Goal: Contribute content: Add original content to the website for others to see

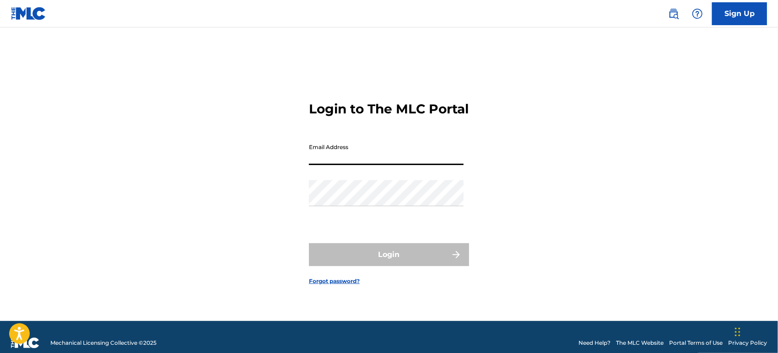
click at [338, 165] on input "Email Address" at bounding box center [386, 152] width 155 height 26
type input "[EMAIL_ADDRESS][DOMAIN_NAME]"
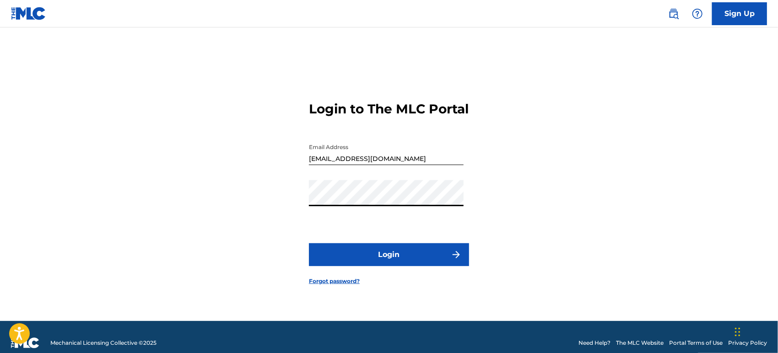
click at [366, 265] on button "Login" at bounding box center [389, 254] width 160 height 23
click at [248, 230] on div "Login to The MLC Portal Email Address [EMAIL_ADDRESS][DOMAIN_NAME] Password Log…" at bounding box center [389, 185] width 640 height 271
click at [343, 258] on button "Login" at bounding box center [389, 254] width 160 height 23
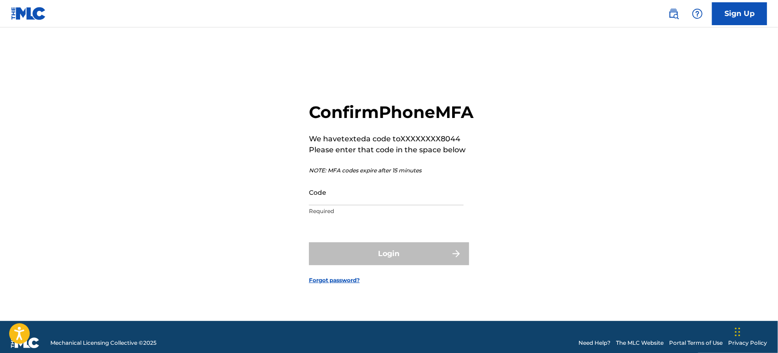
click at [367, 205] on input "Code" at bounding box center [386, 192] width 155 height 26
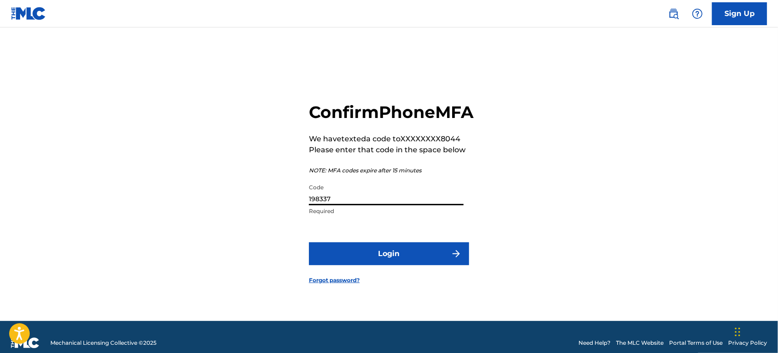
type input "198337"
click at [365, 260] on button "Login" at bounding box center [389, 253] width 160 height 23
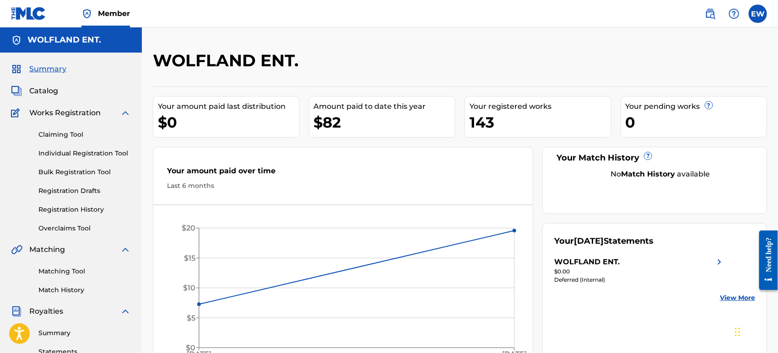
click at [83, 155] on link "Individual Registration Tool" at bounding box center [84, 154] width 92 height 10
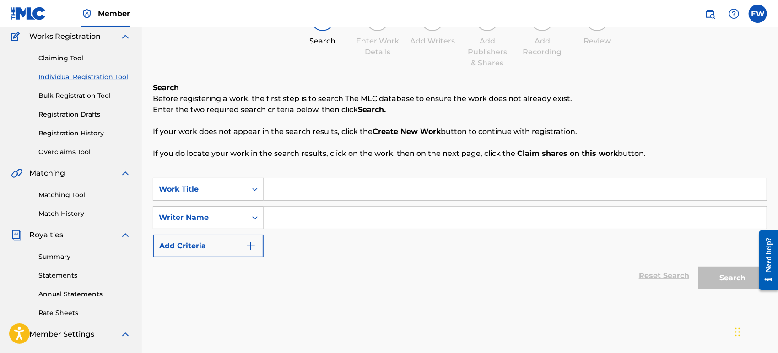
scroll to position [78, 0]
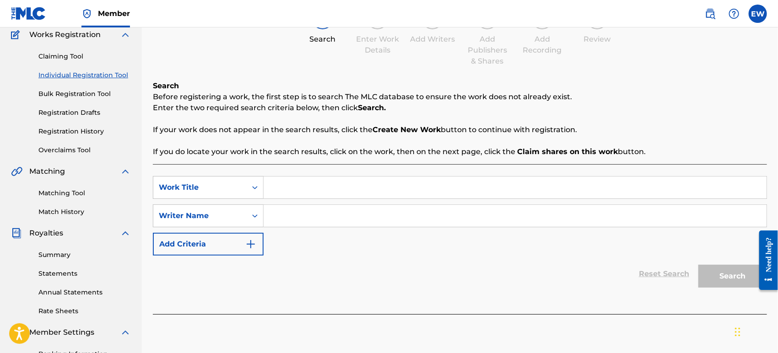
click at [311, 189] on input "Search Form" at bounding box center [514, 188] width 503 height 22
type input "A Better Chance In The Rain"
click at [366, 212] on input "Search Form" at bounding box center [514, 216] width 503 height 22
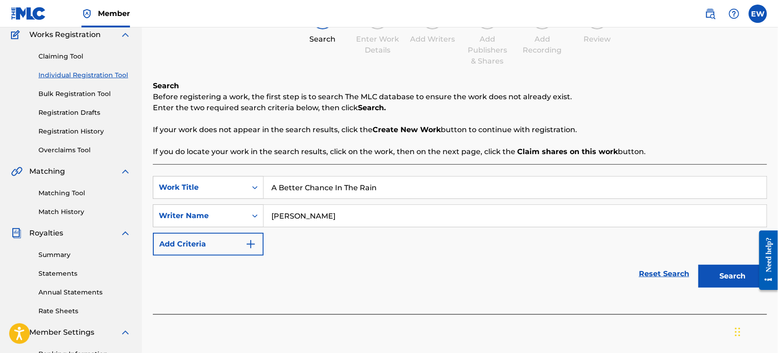
type input "[PERSON_NAME]"
click at [431, 274] on div "Reset Search Search" at bounding box center [460, 274] width 614 height 37
click at [726, 278] on button "Search" at bounding box center [732, 276] width 69 height 23
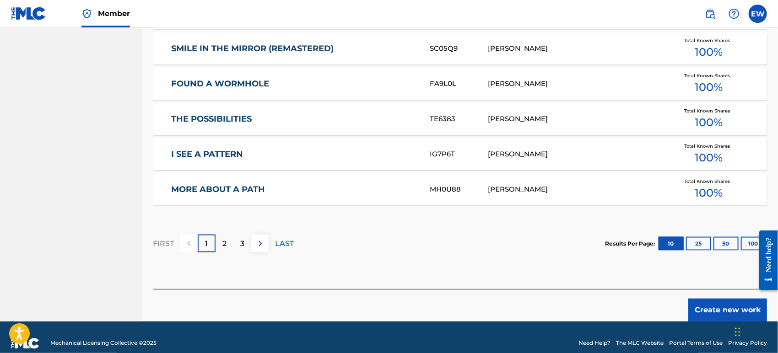
scroll to position [583, 0]
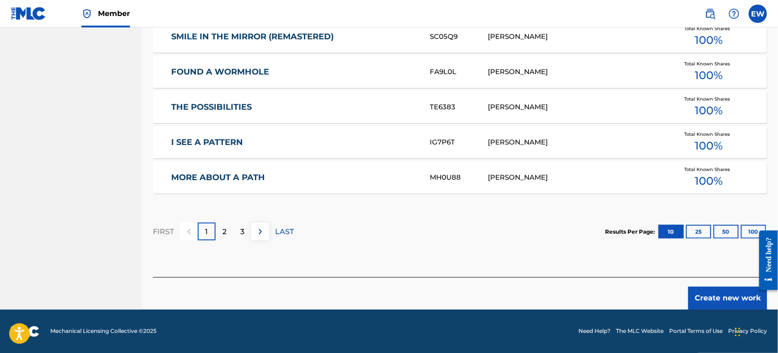
click at [719, 298] on button "Create new work" at bounding box center [727, 298] width 79 height 23
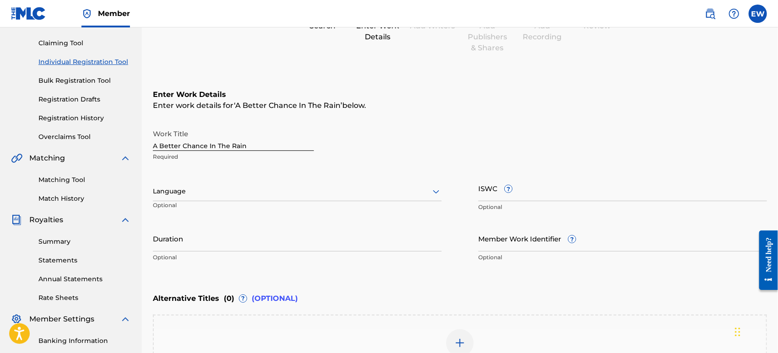
scroll to position [91, 0]
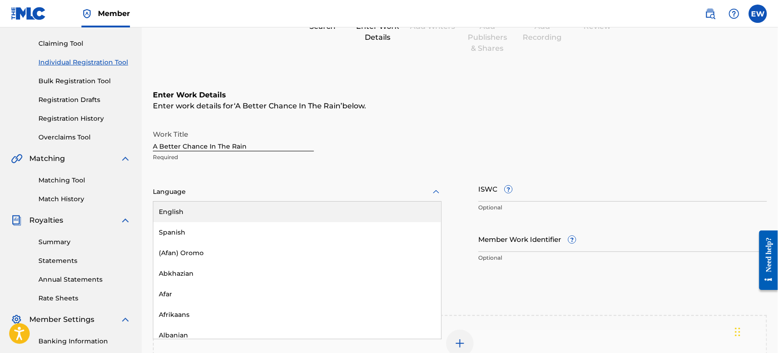
click at [399, 196] on div at bounding box center [297, 191] width 289 height 11
click at [354, 220] on div "English" at bounding box center [297, 212] width 288 height 21
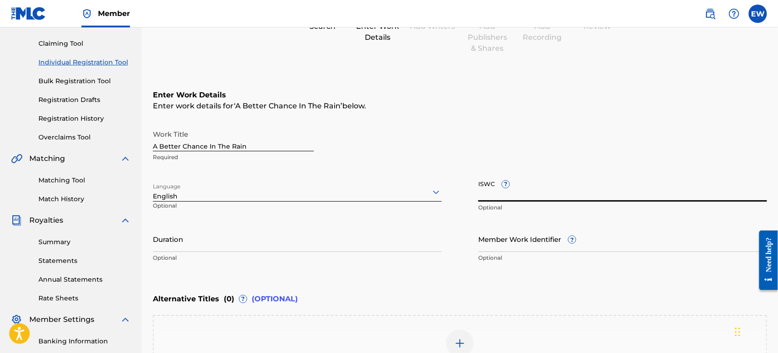
click at [579, 182] on input "ISWC ?" at bounding box center [622, 189] width 289 height 26
paste input "T3345699169"
type input "T3345699169"
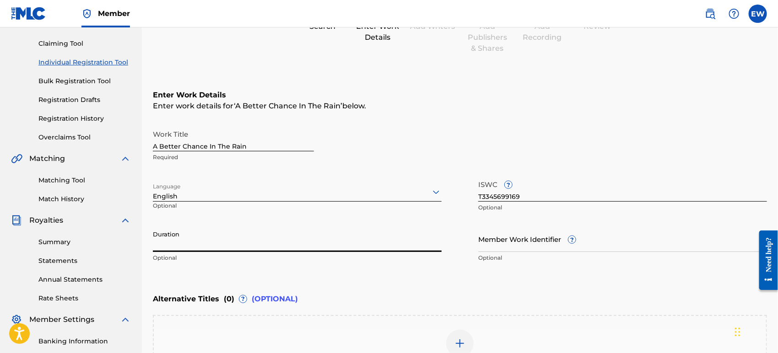
click at [382, 248] on input "Duration" at bounding box center [297, 239] width 289 height 26
type input "02:42"
click at [382, 274] on div "Enter Work Details Enter work details for ‘ A Better Chance In The Rain ’ below…" at bounding box center [460, 178] width 614 height 221
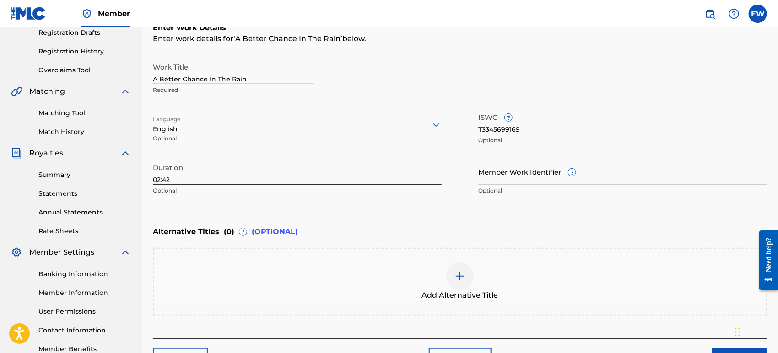
scroll to position [219, 0]
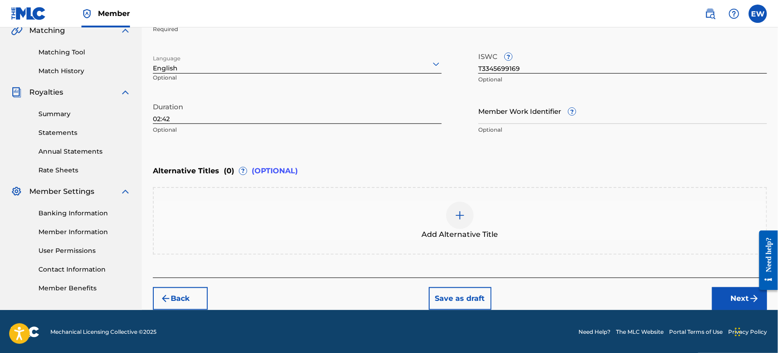
click at [728, 299] on button "Next" at bounding box center [739, 298] width 55 height 23
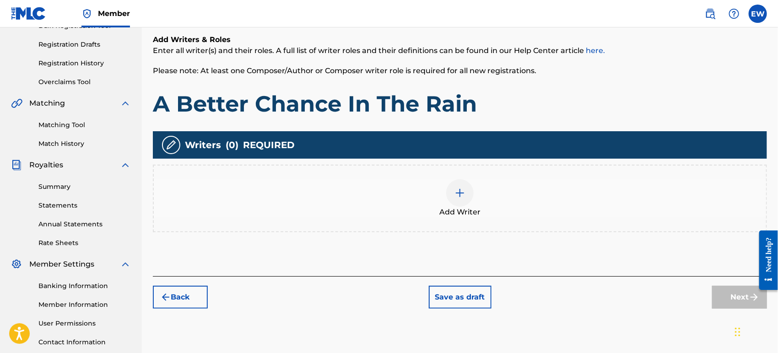
scroll to position [146, 0]
click at [463, 193] on img at bounding box center [459, 193] width 11 height 11
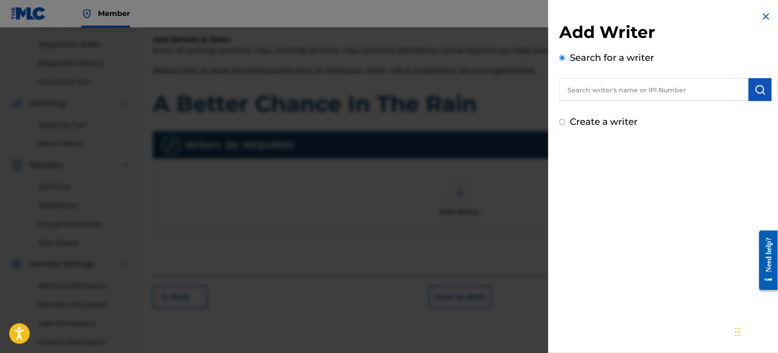
click at [641, 88] on input "text" at bounding box center [653, 89] width 189 height 23
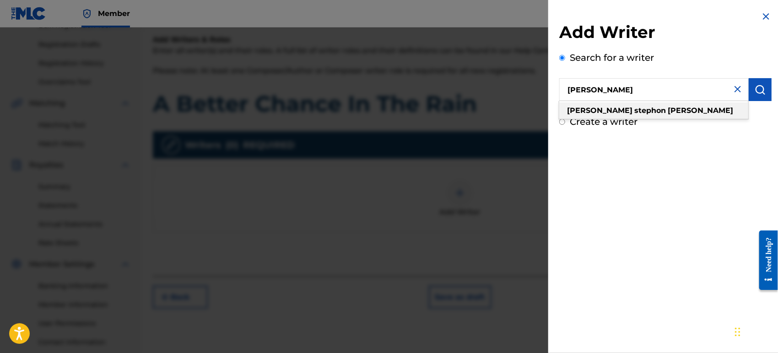
click at [667, 111] on strong "[PERSON_NAME]" at bounding box center [699, 110] width 65 height 9
type input "[PERSON_NAME]"
click at [670, 230] on div "Add Writer Search for a writer [PERSON_NAME] Create a writer" at bounding box center [665, 176] width 234 height 353
click at [759, 91] on img "submit" at bounding box center [759, 89] width 11 height 11
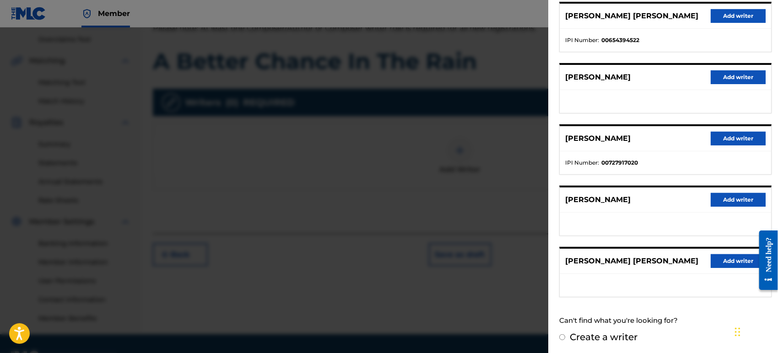
scroll to position [189, 0]
click at [739, 197] on button "Add writer" at bounding box center [737, 200] width 55 height 14
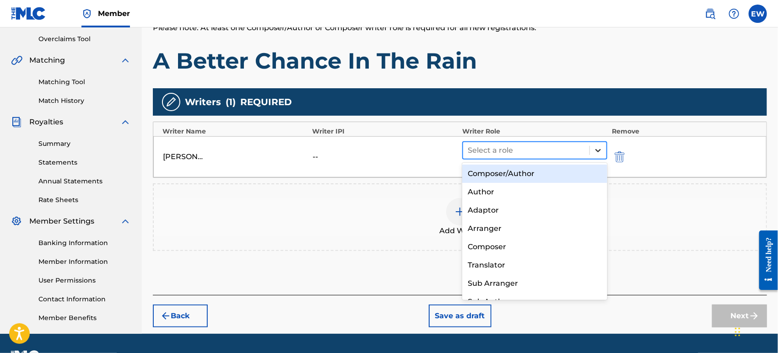
click at [602, 146] on icon at bounding box center [597, 150] width 9 height 9
click at [556, 174] on div "Composer/Author" at bounding box center [534, 174] width 145 height 18
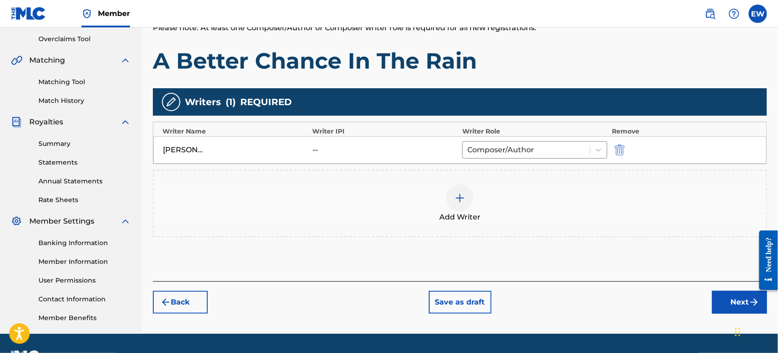
click at [566, 253] on div "Add Writers & Roles Enter all writer(s) and their roles. A full list of writer …" at bounding box center [460, 125] width 614 height 312
click at [721, 299] on button "Next" at bounding box center [739, 302] width 55 height 23
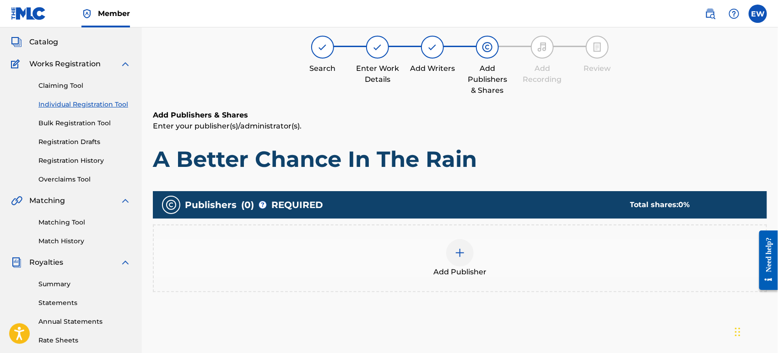
scroll to position [41, 0]
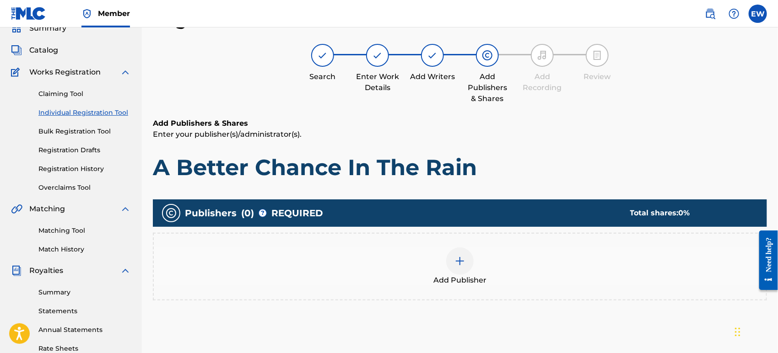
click at [462, 260] on img at bounding box center [459, 261] width 11 height 11
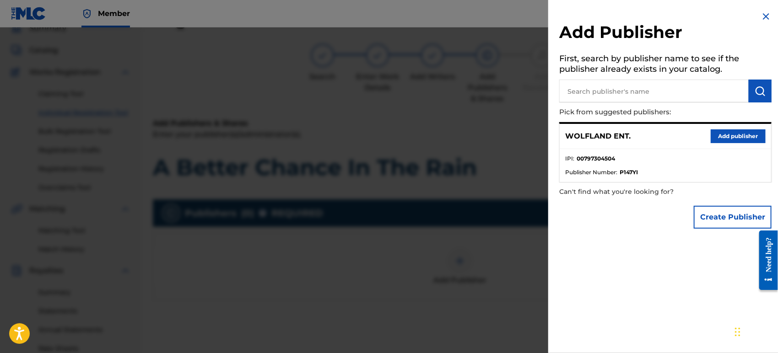
click at [734, 137] on button "Add publisher" at bounding box center [737, 136] width 55 height 14
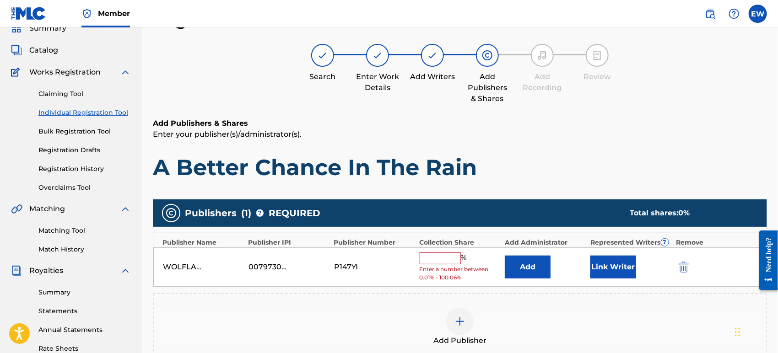
click at [435, 259] on input "text" at bounding box center [439, 258] width 41 height 12
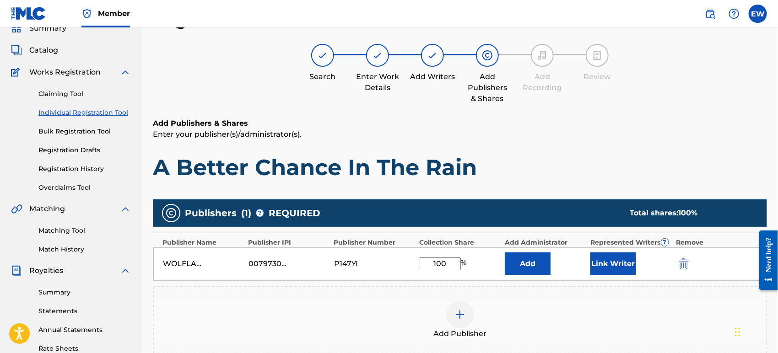
type input "100"
click at [563, 163] on h1 "A Better Chance In The Rain" at bounding box center [460, 167] width 614 height 27
click at [616, 263] on button "Link Writer" at bounding box center [613, 263] width 46 height 23
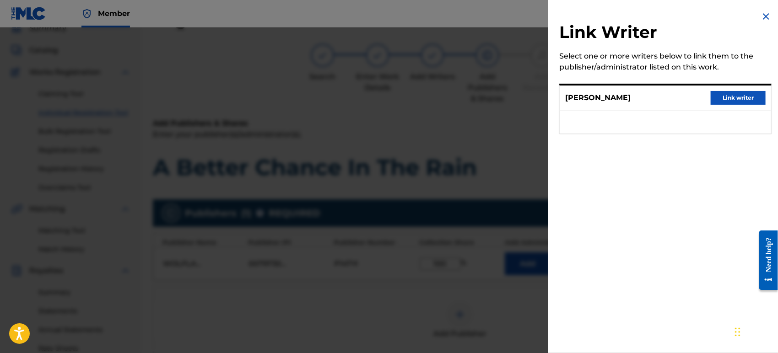
click at [735, 96] on button "Link writer" at bounding box center [737, 98] width 55 height 14
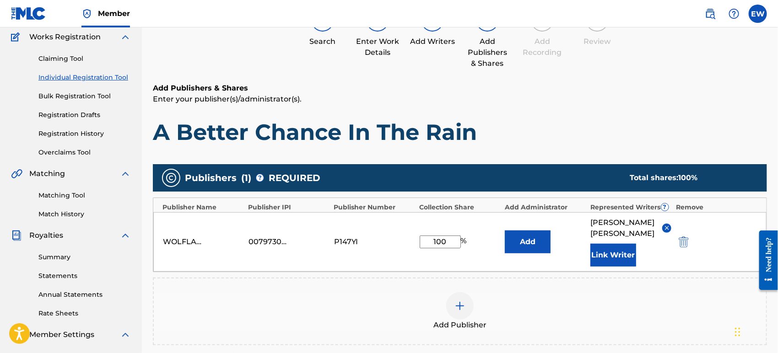
scroll to position [77, 0]
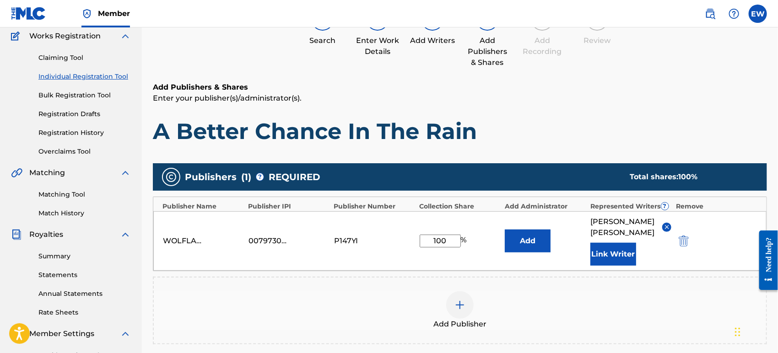
click at [582, 109] on div "Add Publishers & Shares Enter your publisher(s)/administrator(s). A Better Chan…" at bounding box center [460, 113] width 614 height 63
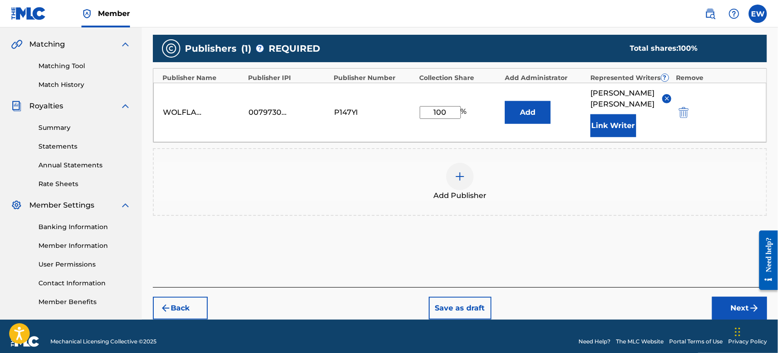
scroll to position [215, 0]
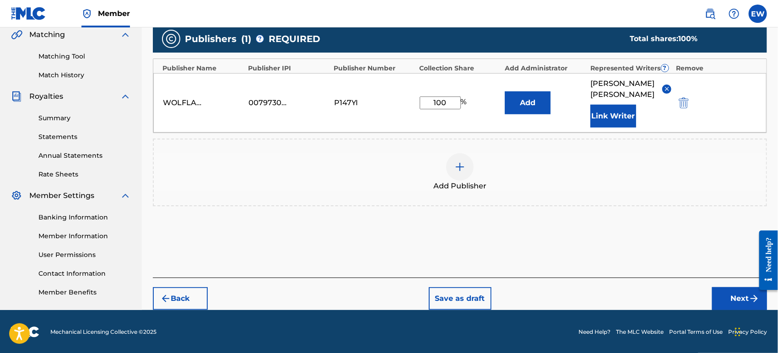
click at [734, 295] on button "Next" at bounding box center [739, 298] width 55 height 23
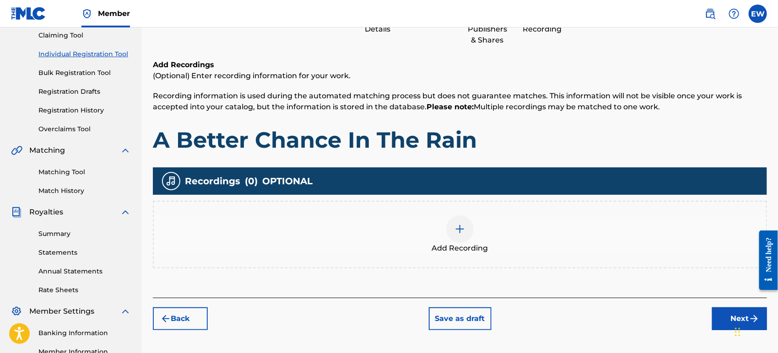
scroll to position [100, 0]
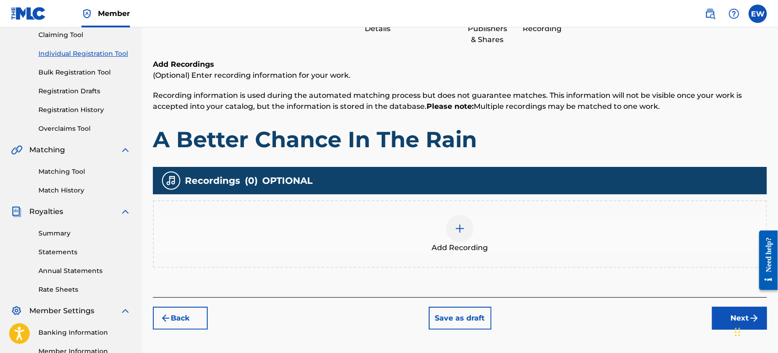
click at [459, 225] on img at bounding box center [459, 228] width 11 height 11
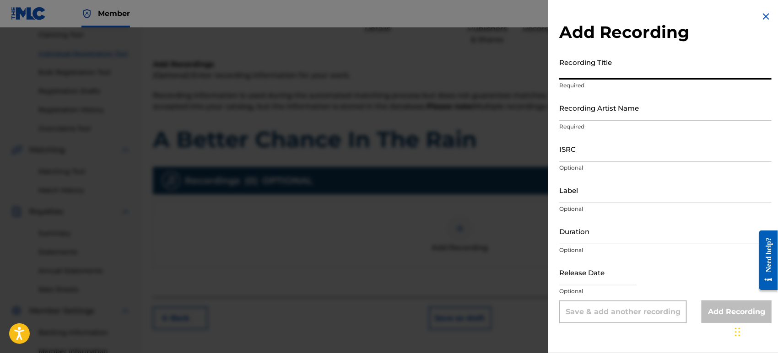
click at [641, 59] on input "Recording Title" at bounding box center [665, 67] width 212 height 26
type input "A Better Chance In The Rain"
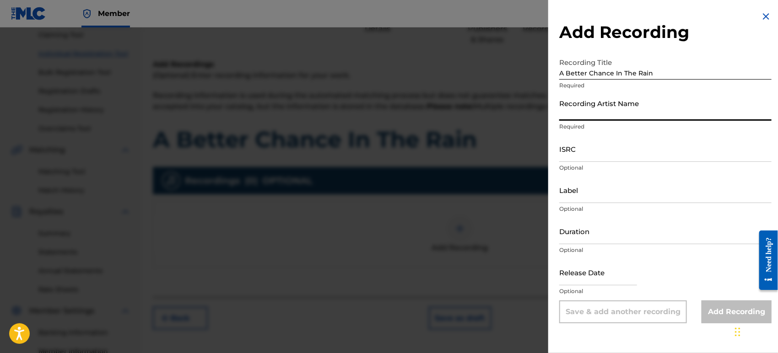
click at [651, 112] on input "Recording Artist Name" at bounding box center [665, 108] width 212 height 26
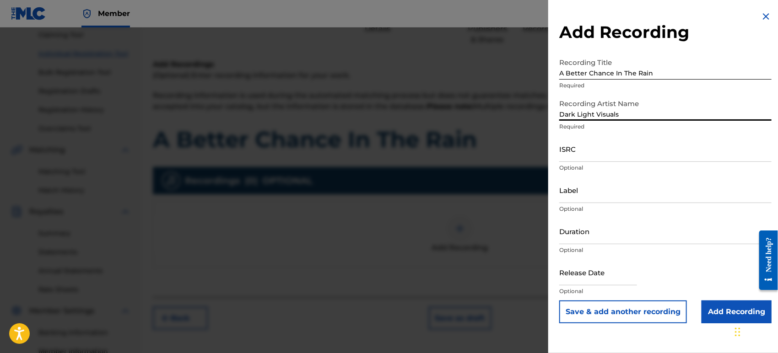
type input "Dark Light Visuals"
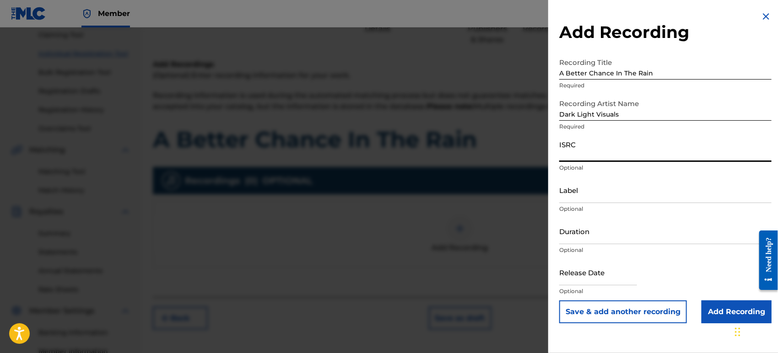
click at [609, 145] on input "ISRC" at bounding box center [665, 149] width 212 height 26
paste input "QZJRB2587607"
type input "QZJRB2587607"
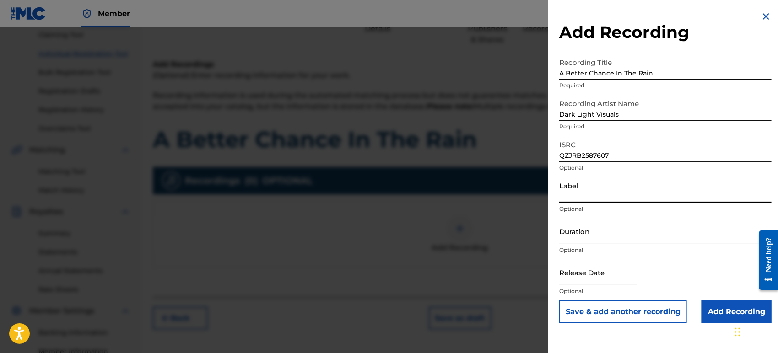
click at [611, 193] on input "Label" at bounding box center [665, 190] width 212 height 26
type input "Wolfland Ent."
click at [607, 235] on input "Duration" at bounding box center [665, 231] width 212 height 26
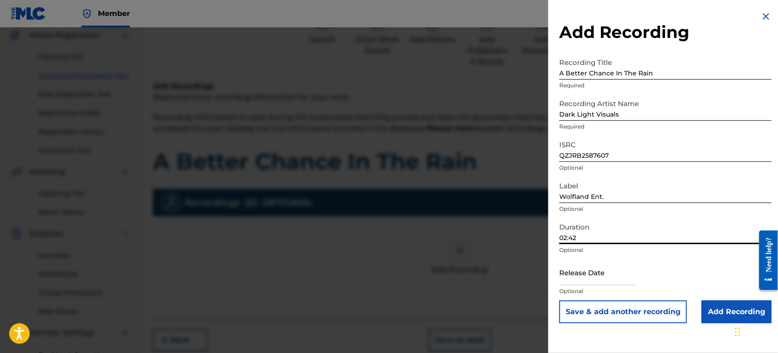
scroll to position [77, 0]
type input "02:42"
click at [601, 274] on input "text" at bounding box center [598, 272] width 78 height 26
select select "7"
select select "2025"
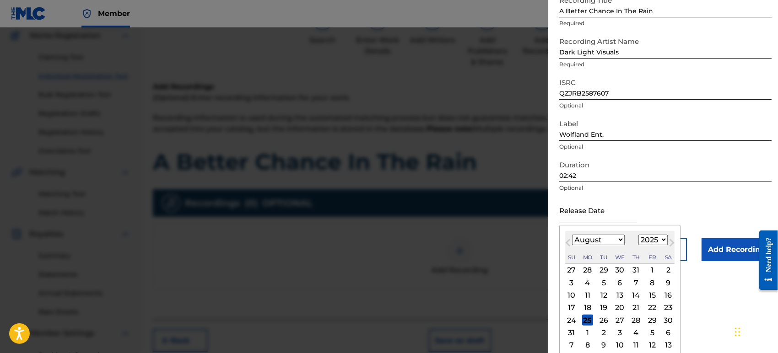
scroll to position [66, 0]
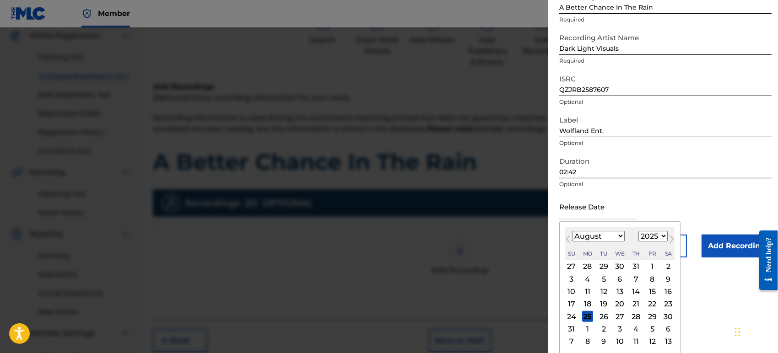
click at [624, 214] on input "text" at bounding box center [598, 206] width 78 height 26
click at [637, 303] on div "21" at bounding box center [635, 304] width 11 height 11
type input "[DATE]"
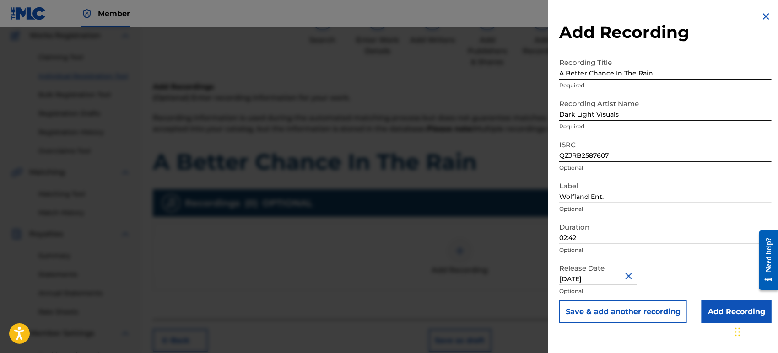
click at [688, 255] on div "Duration 02:42 Optional" at bounding box center [665, 238] width 212 height 41
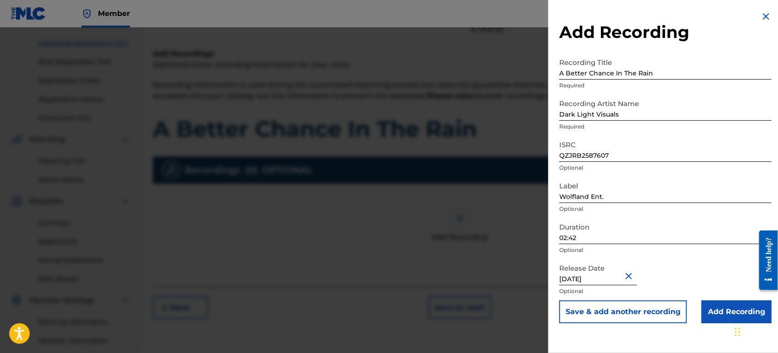
scroll to position [111, 0]
click at [718, 311] on input "Add Recording" at bounding box center [736, 311] width 70 height 23
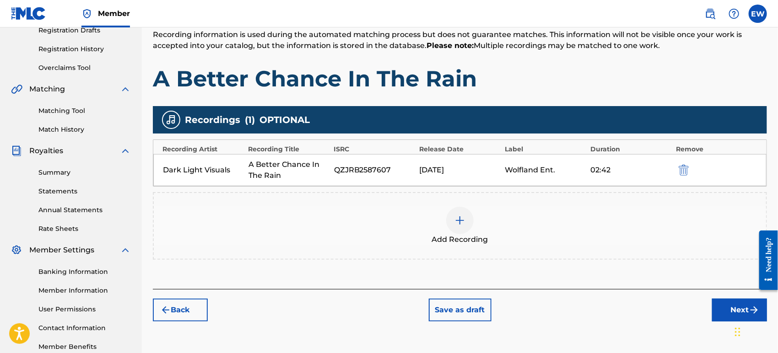
scroll to position [163, 0]
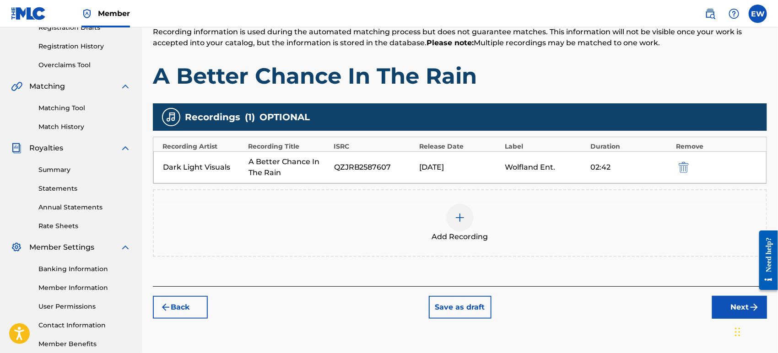
click at [742, 302] on button "Next" at bounding box center [739, 307] width 55 height 23
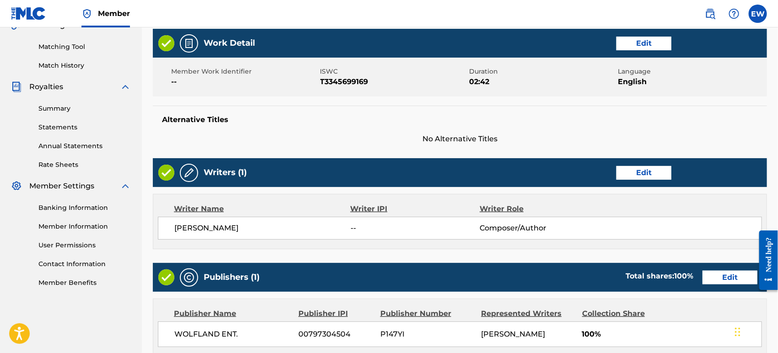
scroll to position [430, 0]
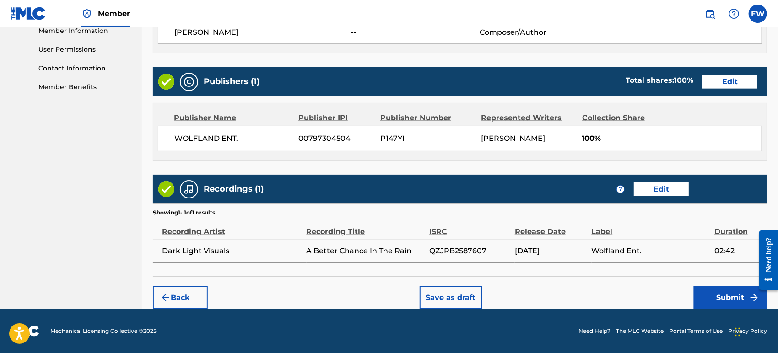
click at [715, 295] on button "Submit" at bounding box center [729, 297] width 73 height 23
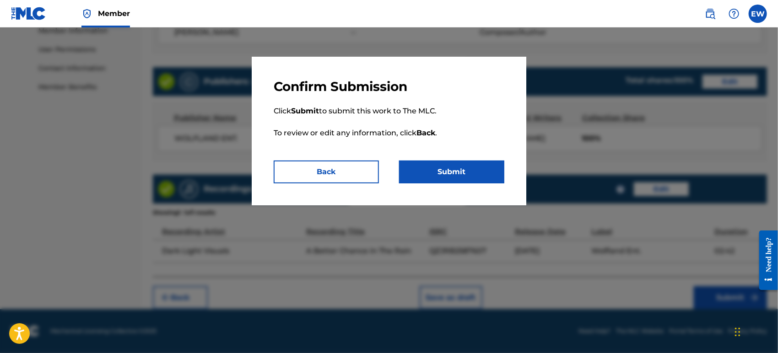
click at [472, 170] on button "Submit" at bounding box center [451, 172] width 105 height 23
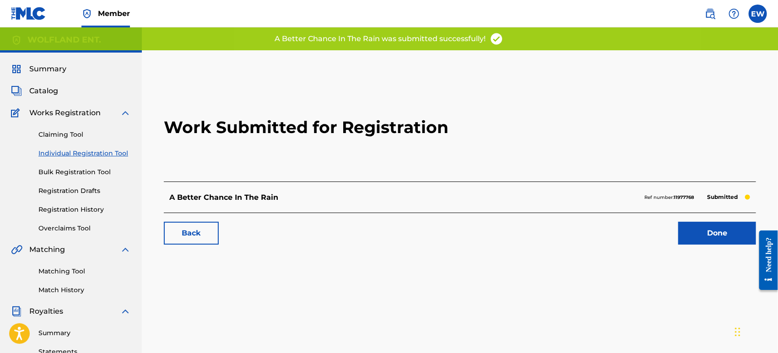
click at [719, 234] on link "Done" at bounding box center [717, 233] width 78 height 23
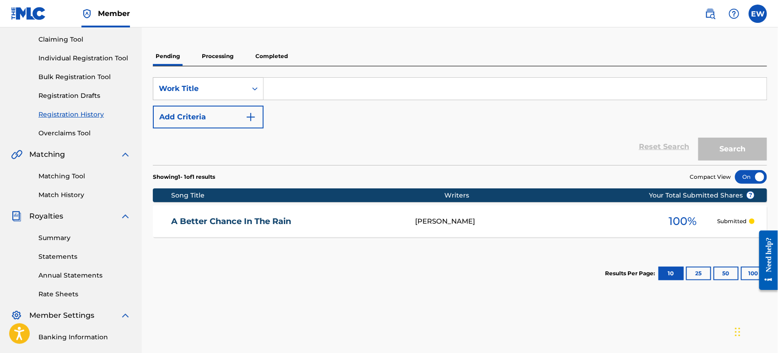
scroll to position [96, 0]
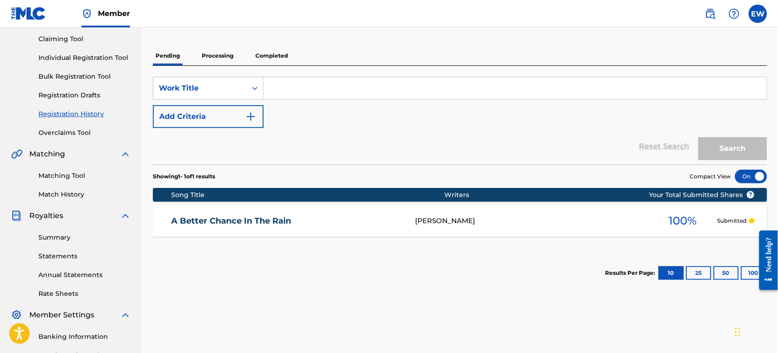
click at [64, 237] on link "Summary" at bounding box center [84, 238] width 92 height 10
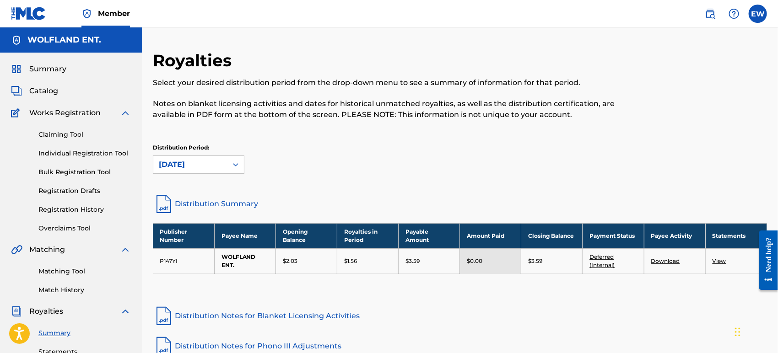
click at [757, 14] on label at bounding box center [757, 14] width 18 height 18
click at [757, 14] on input "EW [PERSON_NAME] [EMAIL_ADDRESS][DOMAIN_NAME] Notification Preferences Profile …" at bounding box center [757, 14] width 0 height 0
click at [670, 129] on p "Log out" at bounding box center [668, 129] width 21 height 8
click at [757, 14] on input "EW [PERSON_NAME] [EMAIL_ADDRESS][DOMAIN_NAME] Notification Preferences Profile …" at bounding box center [757, 14] width 0 height 0
